Goal: Check status: Check status

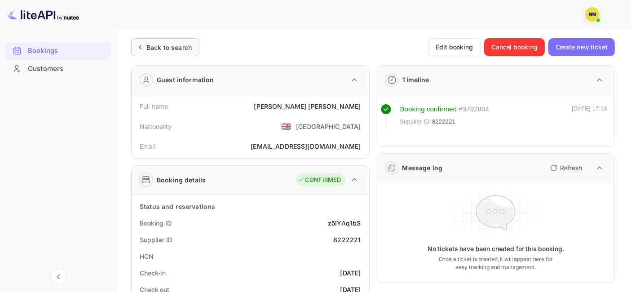
click at [169, 43] on div "Back to search" at bounding box center [168, 47] width 45 height 9
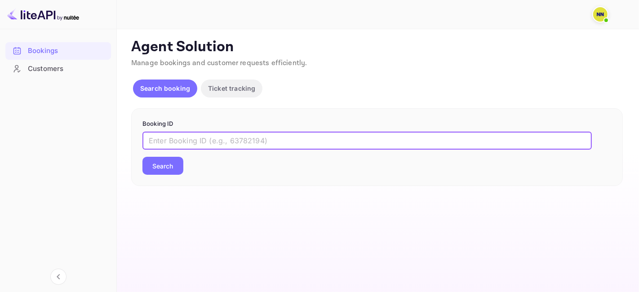
click at [191, 141] on input "text" at bounding box center [366, 141] width 449 height 18
paste input "J2HN7F"
click at [169, 159] on button "Search" at bounding box center [162, 166] width 41 height 18
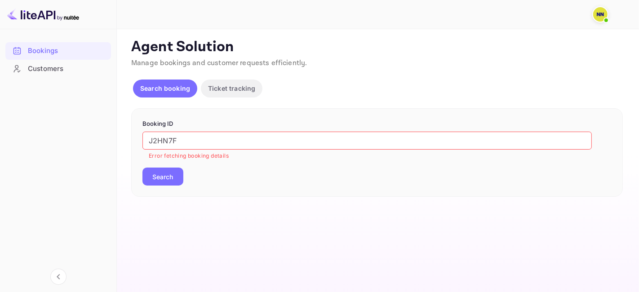
click at [169, 142] on input "J2HN7F" at bounding box center [366, 141] width 449 height 18
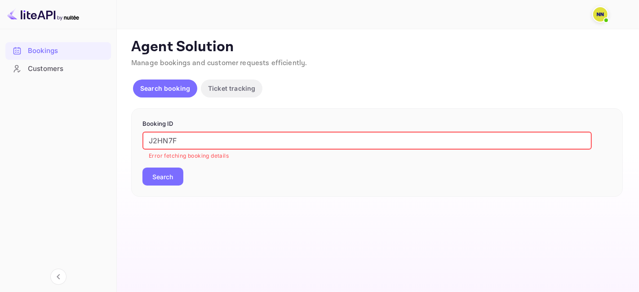
click at [169, 142] on input "J2HN7F" at bounding box center [366, 141] width 449 height 18
paste input "9121046"
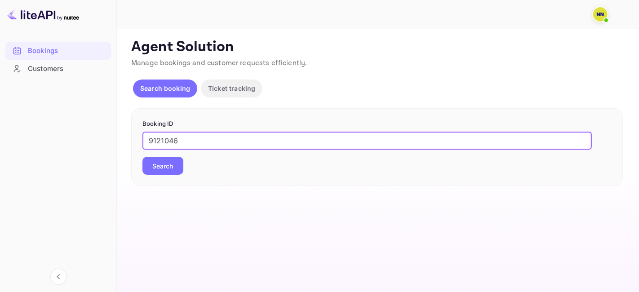
type input "9121046"
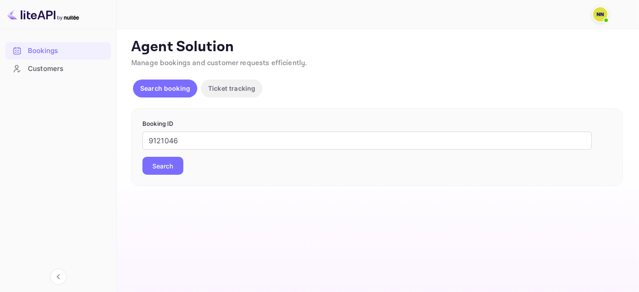
click at [163, 168] on button "Search" at bounding box center [162, 166] width 41 height 18
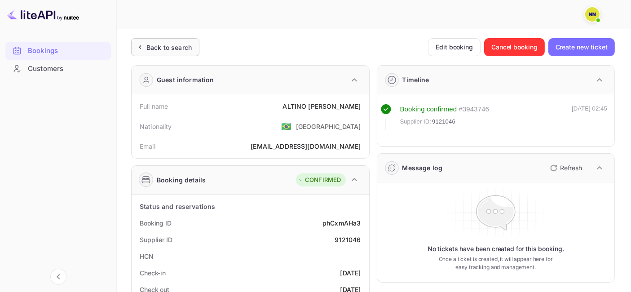
click at [176, 43] on div "Back to search" at bounding box center [168, 47] width 45 height 9
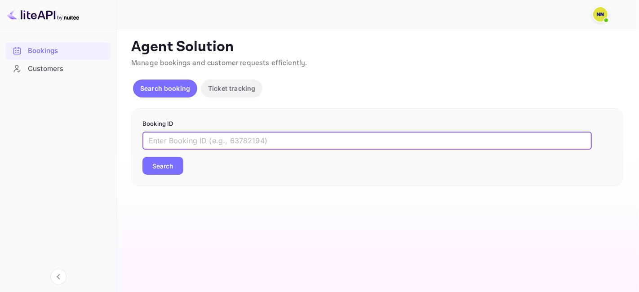
click at [177, 135] on input "text" at bounding box center [366, 141] width 449 height 18
paste input "9226765"
type input "9226765"
click at [169, 157] on button "Search" at bounding box center [162, 166] width 41 height 18
